Goal: Task Accomplishment & Management: Use online tool/utility

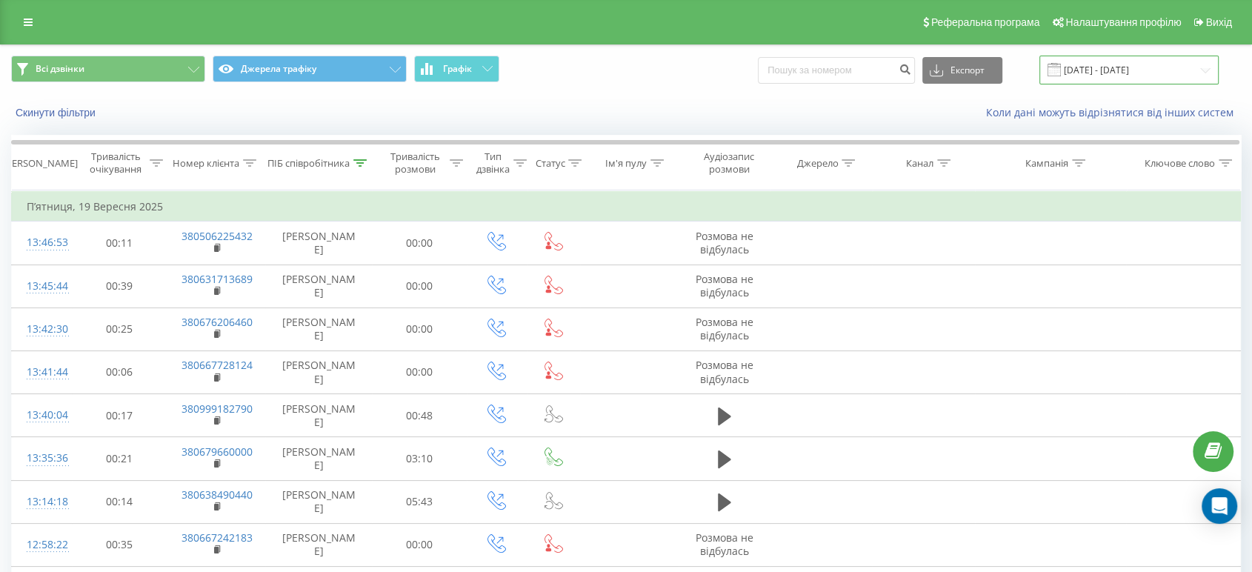
click at [1098, 73] on input "[DATE] - [DATE]" at bounding box center [1128, 70] width 179 height 29
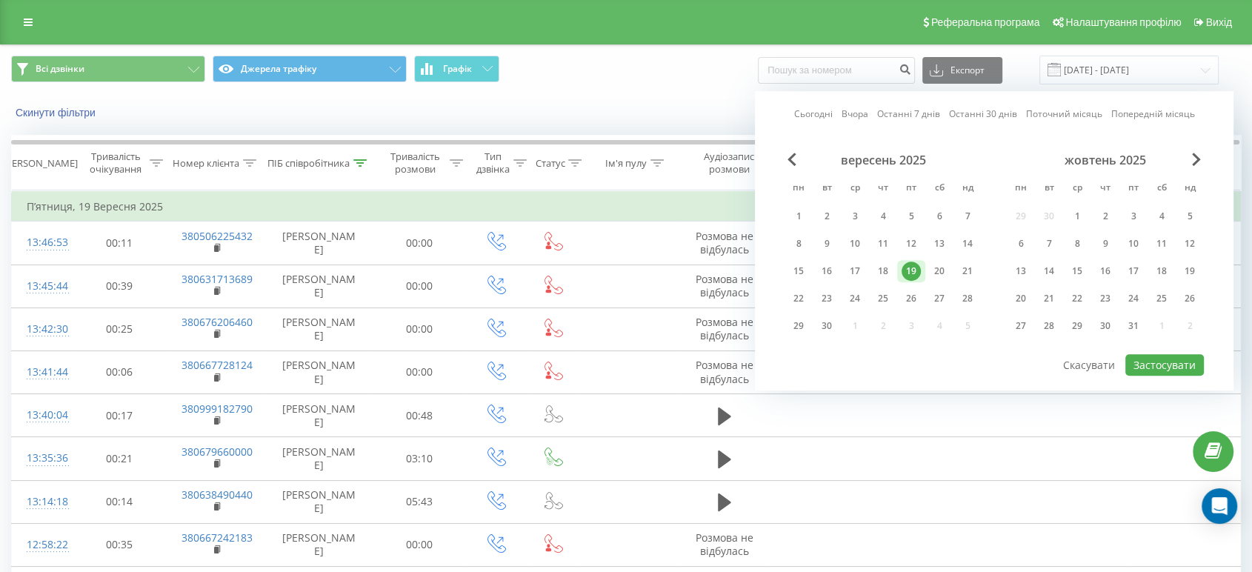
click at [800, 118] on link "Сьогодні" at bounding box center [813, 114] width 39 height 14
click at [1172, 363] on button "Застосувати" at bounding box center [1164, 364] width 79 height 21
type input "[DATE] - [DATE]"
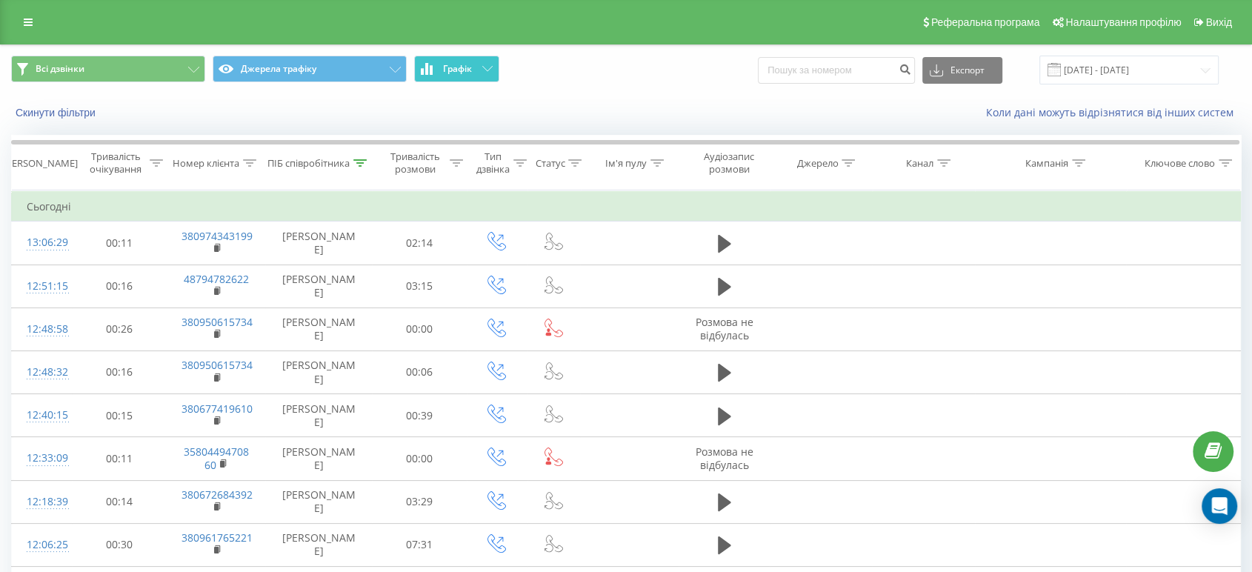
click at [421, 73] on icon at bounding box center [422, 71] width 3 height 7
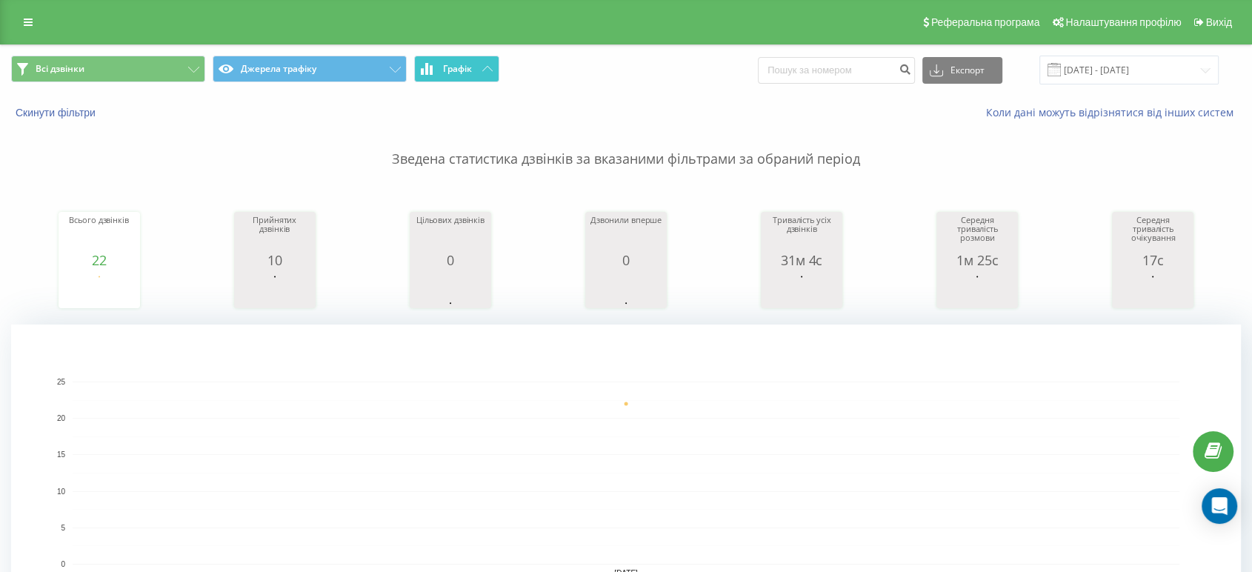
click at [430, 72] on icon at bounding box center [431, 70] width 3 height 10
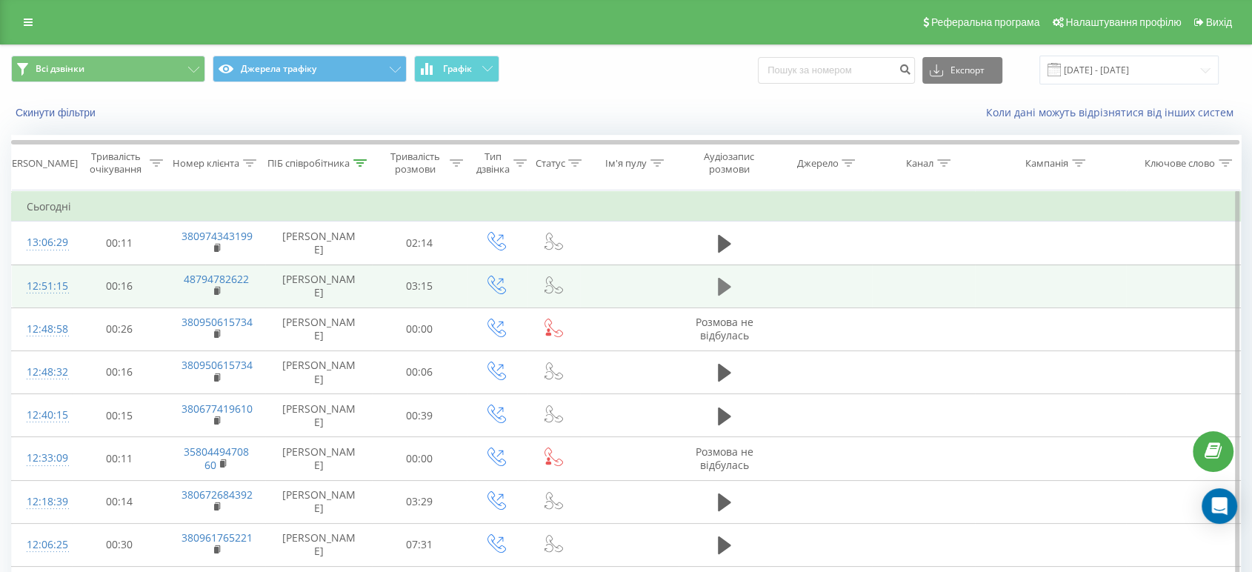
click at [721, 282] on icon at bounding box center [724, 287] width 13 height 18
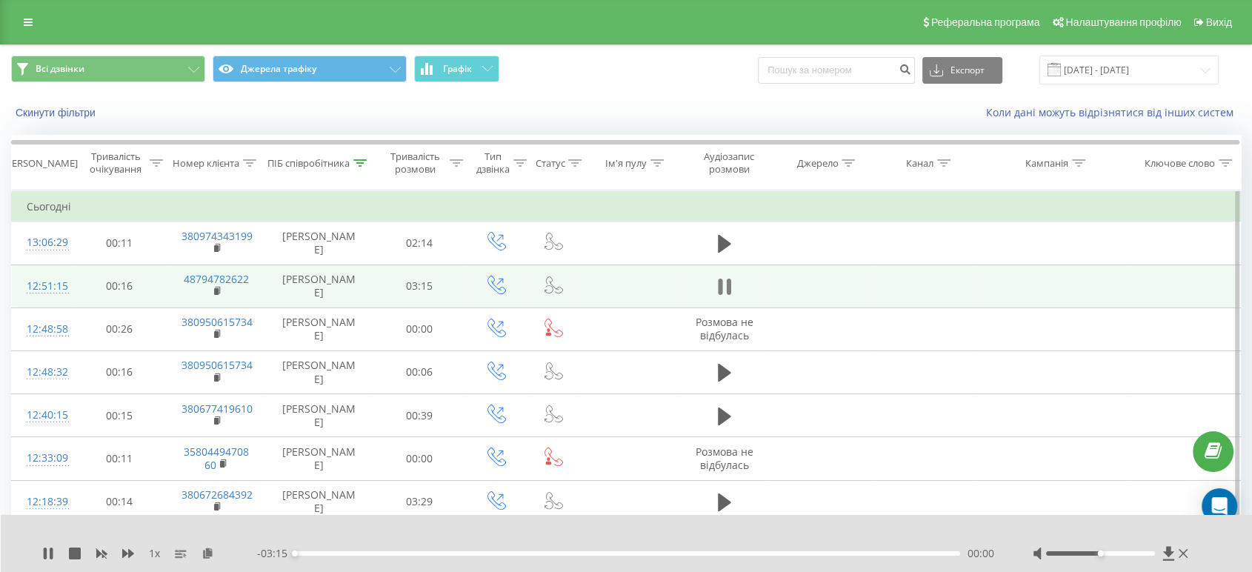
click at [727, 289] on icon at bounding box center [729, 287] width 4 height 16
click at [212, 552] on icon at bounding box center [207, 552] width 13 height 10
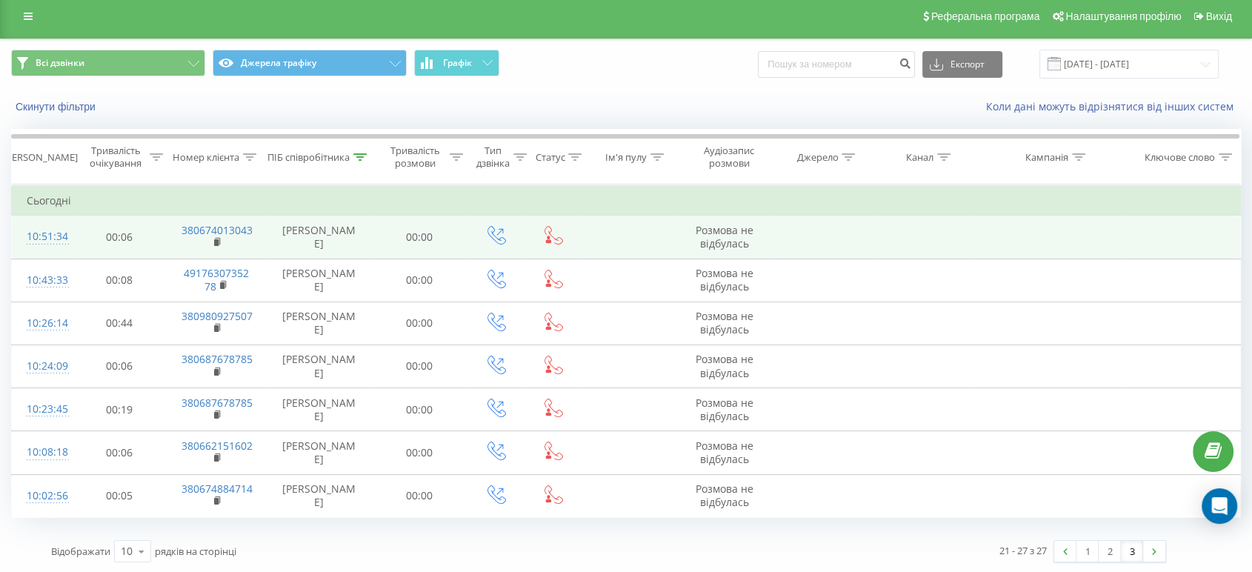
scroll to position [7, 0]
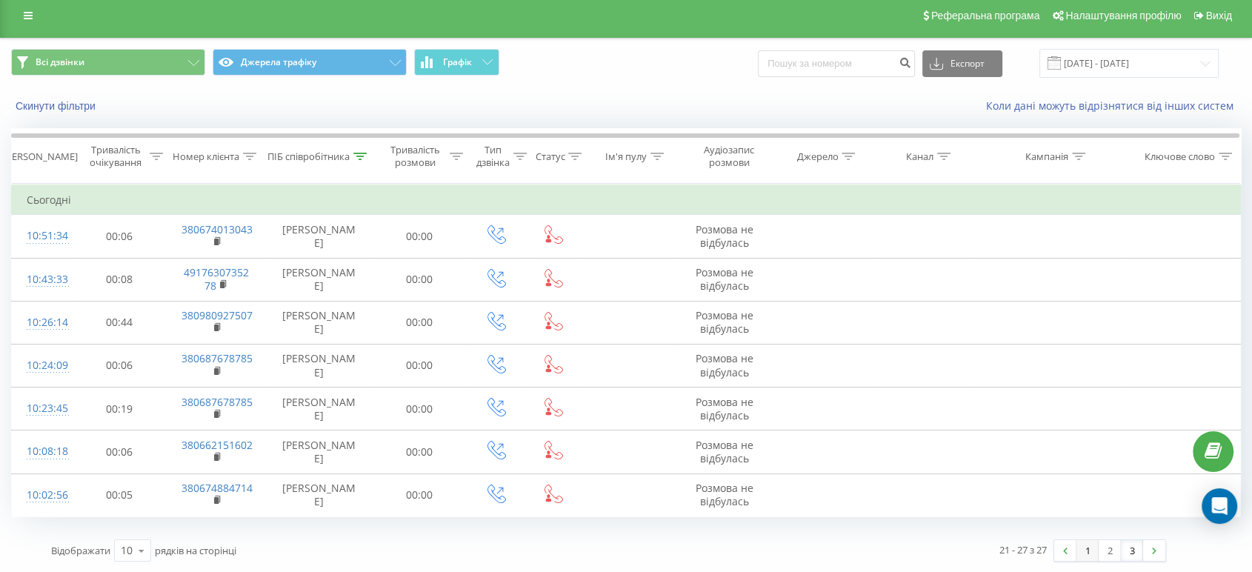
click at [1084, 548] on link "1" at bounding box center [1087, 550] width 22 height 21
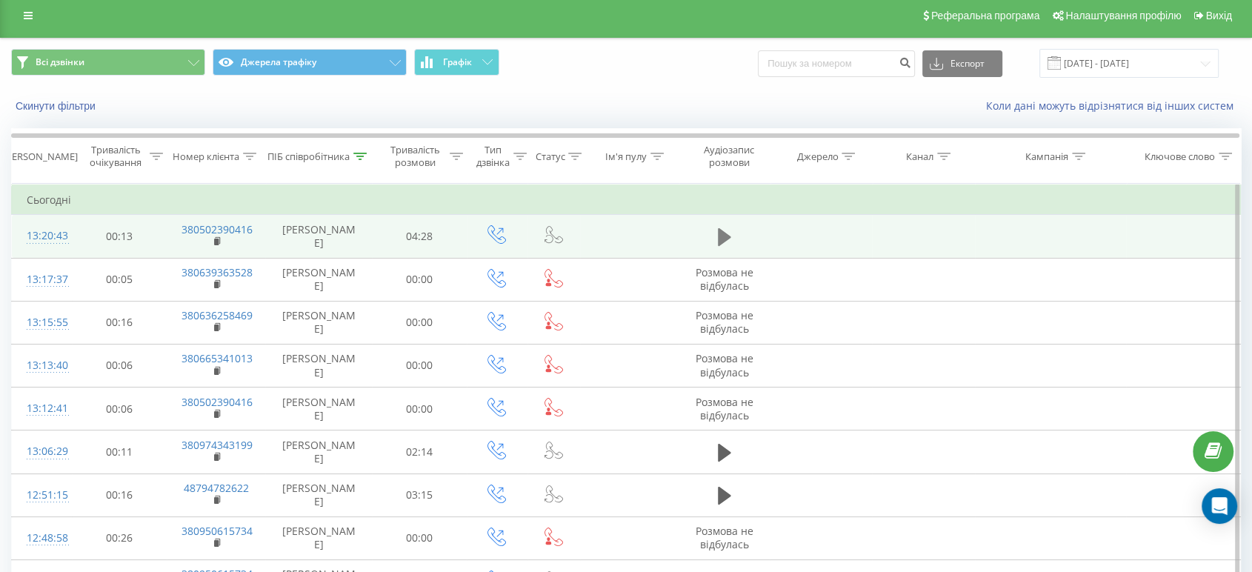
click at [732, 241] on button at bounding box center [724, 237] width 22 height 22
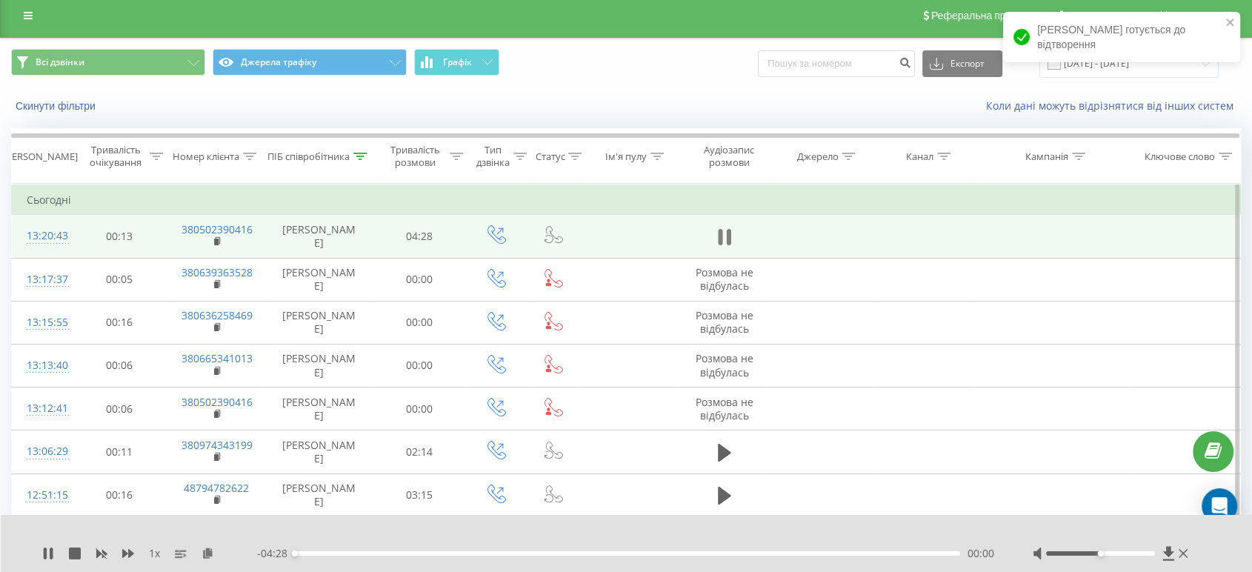
click at [730, 239] on icon at bounding box center [724, 237] width 13 height 21
click at [204, 551] on icon at bounding box center [207, 552] width 13 height 10
